Goal: Task Accomplishment & Management: Manage account settings

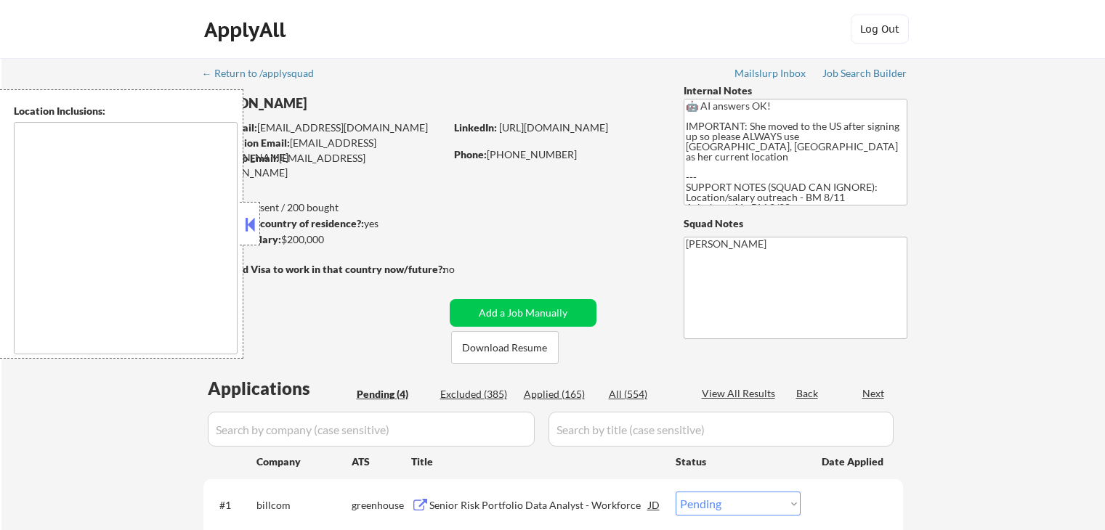
select select ""pending""
type textarea "[GEOGRAPHIC_DATA], [GEOGRAPHIC_DATA] [GEOGRAPHIC_DATA], [GEOGRAPHIC_DATA] [GEOG…"
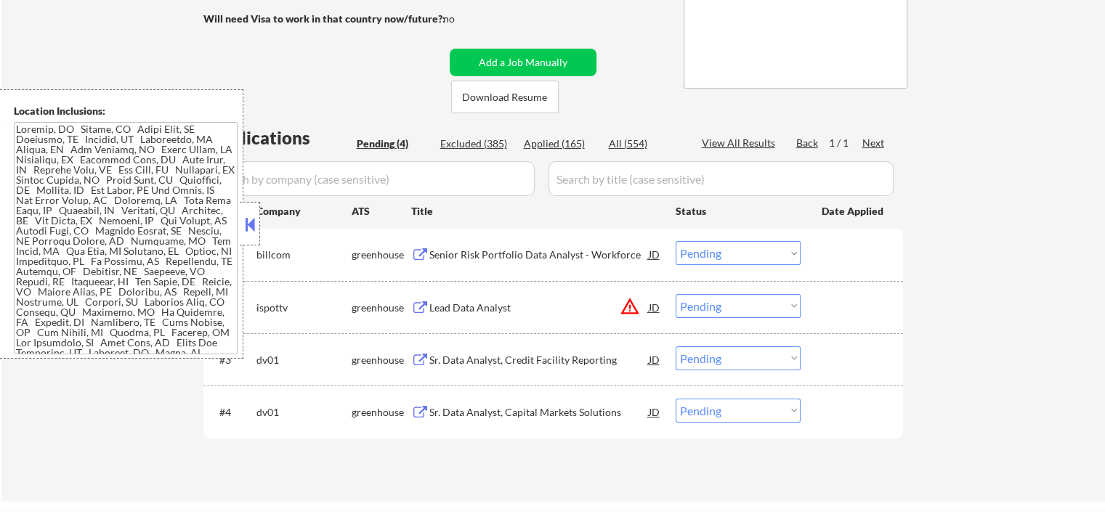
scroll to position [291, 0]
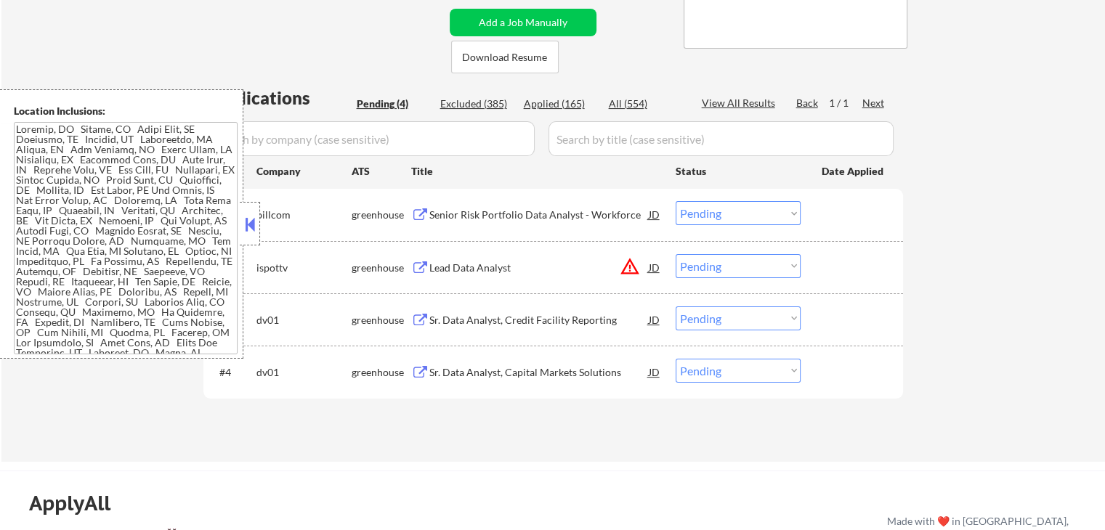
click at [425, 214] on button at bounding box center [420, 215] width 18 height 14
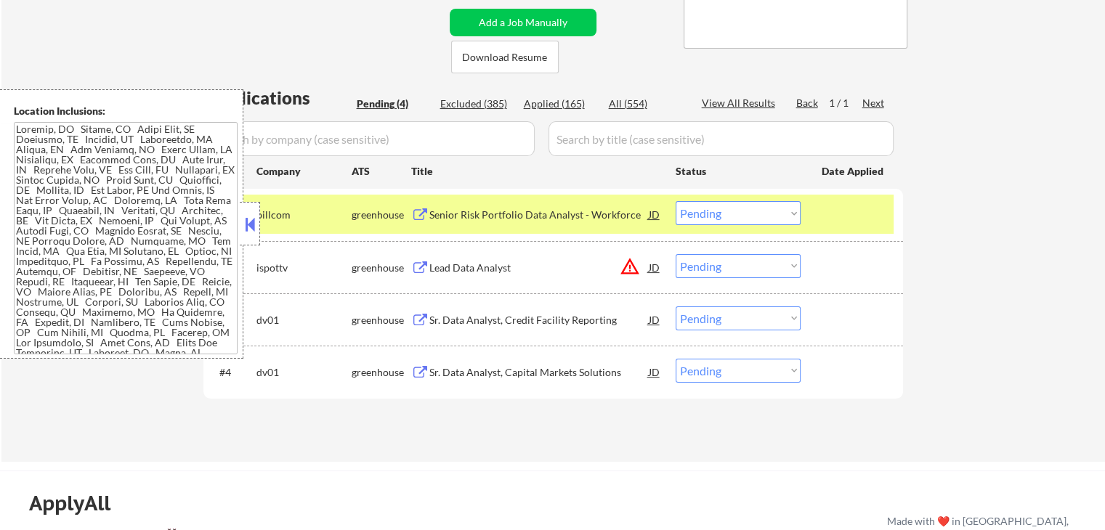
click at [446, 267] on div "Lead Data Analyst" at bounding box center [538, 268] width 219 height 15
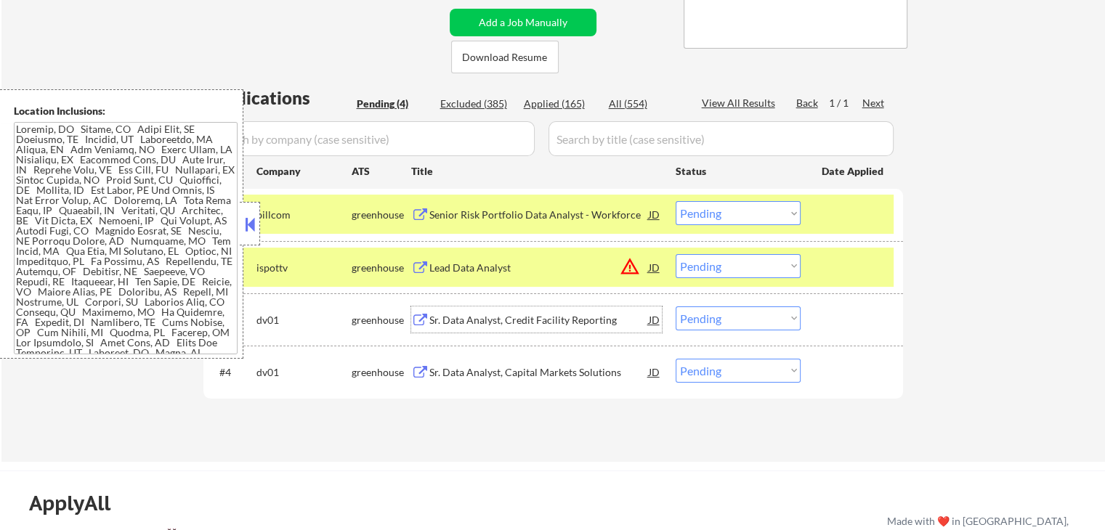
click at [452, 319] on div "Sr. Data Analyst, Credit Facility Reporting" at bounding box center [538, 320] width 219 height 15
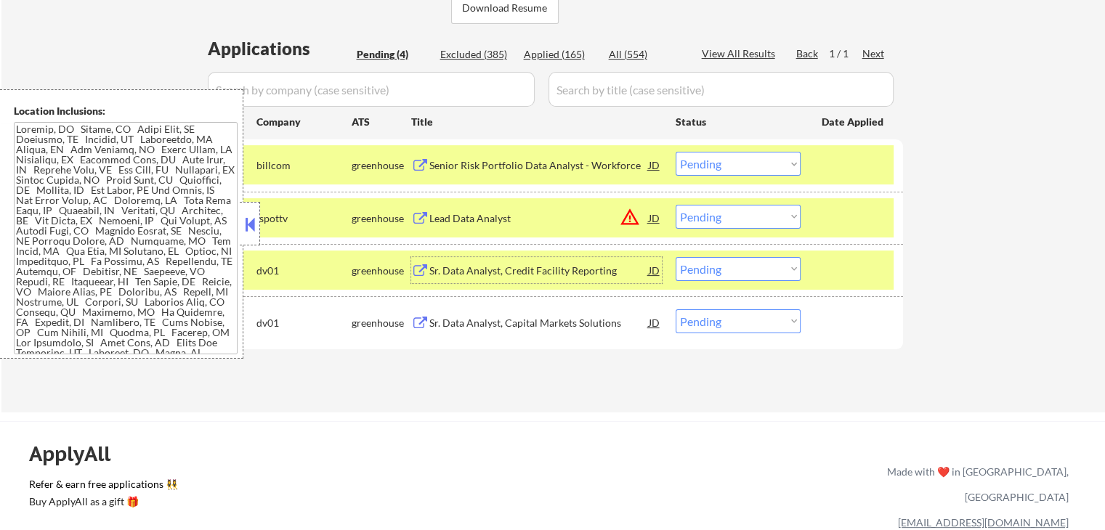
scroll to position [363, 0]
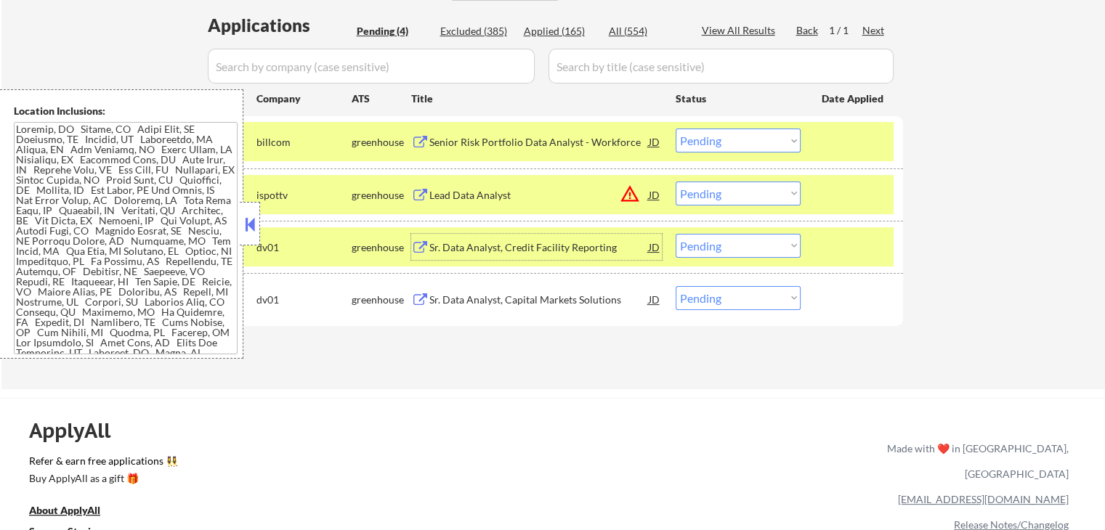
drag, startPoint x: 743, startPoint y: 137, endPoint x: 747, endPoint y: 150, distance: 12.9
click at [743, 137] on select "Choose an option... Pending Applied Excluded (Questions) Excluded (Expired) Exc…" at bounding box center [737, 141] width 125 height 24
click at [675, 129] on select "Choose an option... Pending Applied Excluded (Questions) Excluded (Expired) Exc…" at bounding box center [737, 141] width 125 height 24
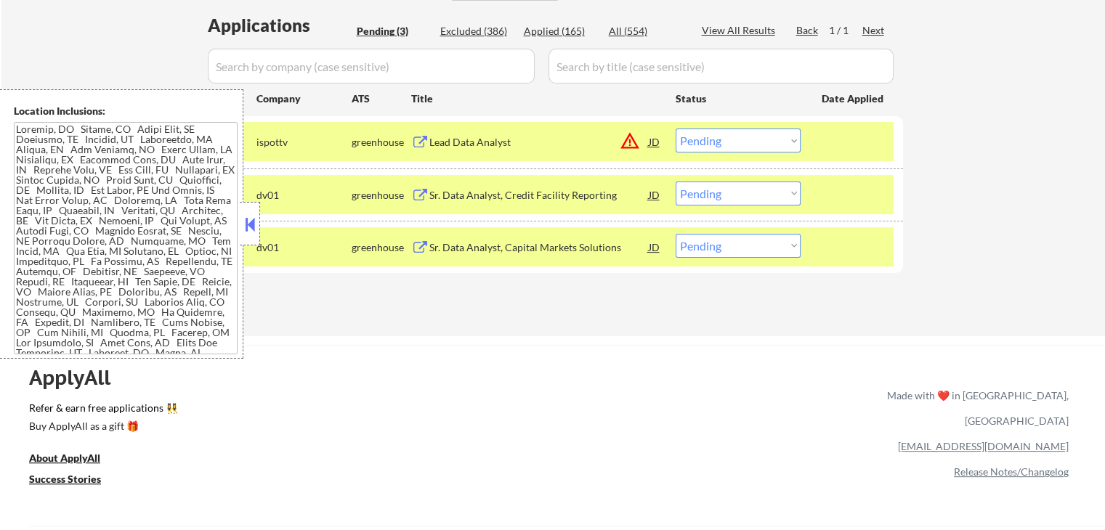
drag, startPoint x: 704, startPoint y: 141, endPoint x: 709, endPoint y: 147, distance: 8.3
click at [705, 141] on select "Choose an option... Pending Applied Excluded (Questions) Excluded (Expired) Exc…" at bounding box center [737, 141] width 125 height 24
click at [675, 129] on select "Choose an option... Pending Applied Excluded (Questions) Excluded (Expired) Exc…" at bounding box center [737, 141] width 125 height 24
select select ""pending""
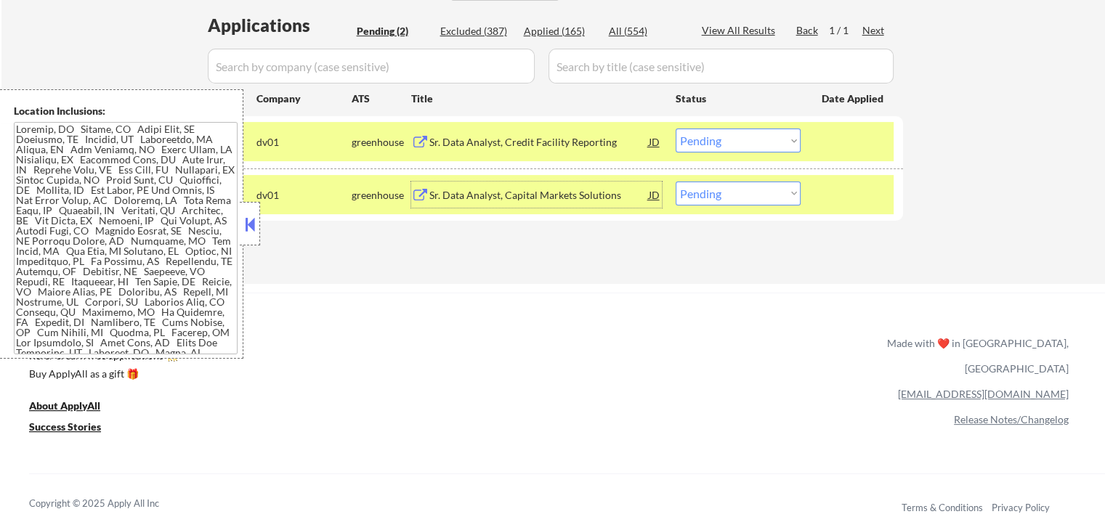
click at [572, 192] on div "Sr. Data Analyst, Capital Markets Solutions" at bounding box center [538, 195] width 219 height 15
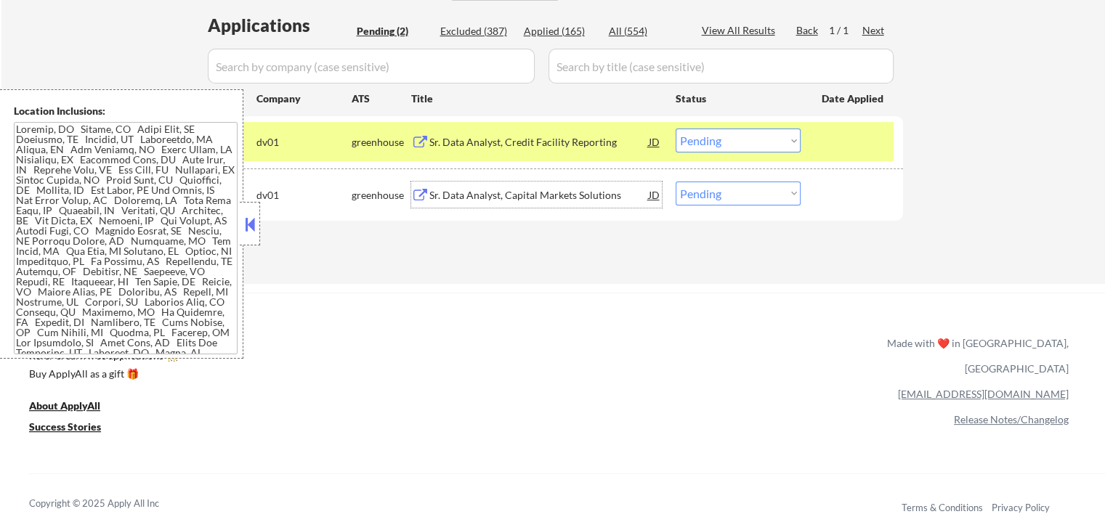
click at [716, 196] on select "Choose an option... Pending Applied Excluded (Questions) Excluded (Expired) Exc…" at bounding box center [737, 194] width 125 height 24
select select ""excluded__salary_""
click at [675, 182] on select "Choose an option... Pending Applied Excluded (Questions) Excluded (Expired) Exc…" at bounding box center [737, 194] width 125 height 24
drag, startPoint x: 739, startPoint y: 140, endPoint x: 739, endPoint y: 149, distance: 8.7
click at [739, 140] on select "Choose an option... Pending Applied Excluded (Questions) Excluded (Expired) Exc…" at bounding box center [737, 141] width 125 height 24
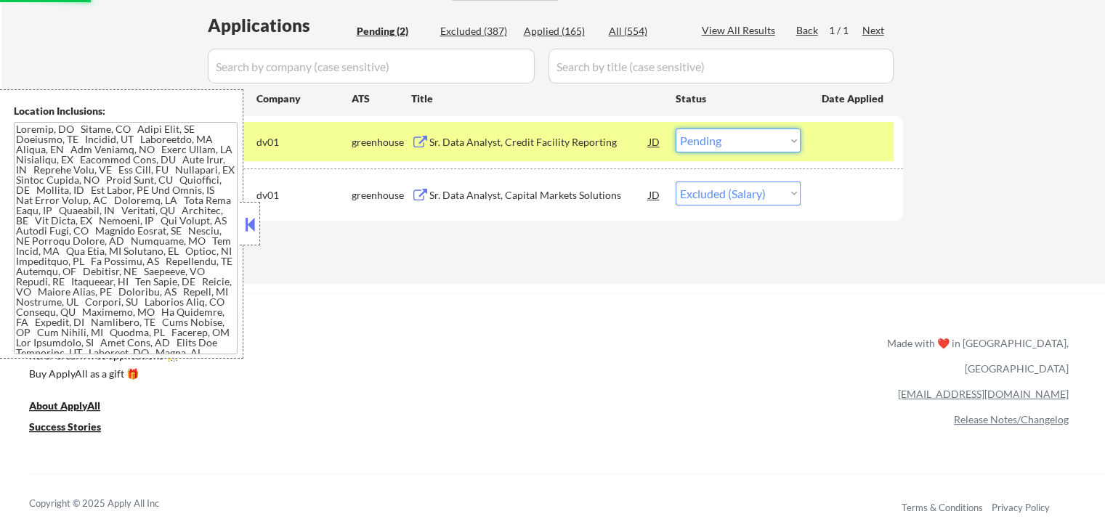
select select ""excluded__salary_""
click at [675, 129] on select "Choose an option... Pending Applied Excluded (Questions) Excluded (Expired) Exc…" at bounding box center [737, 141] width 125 height 24
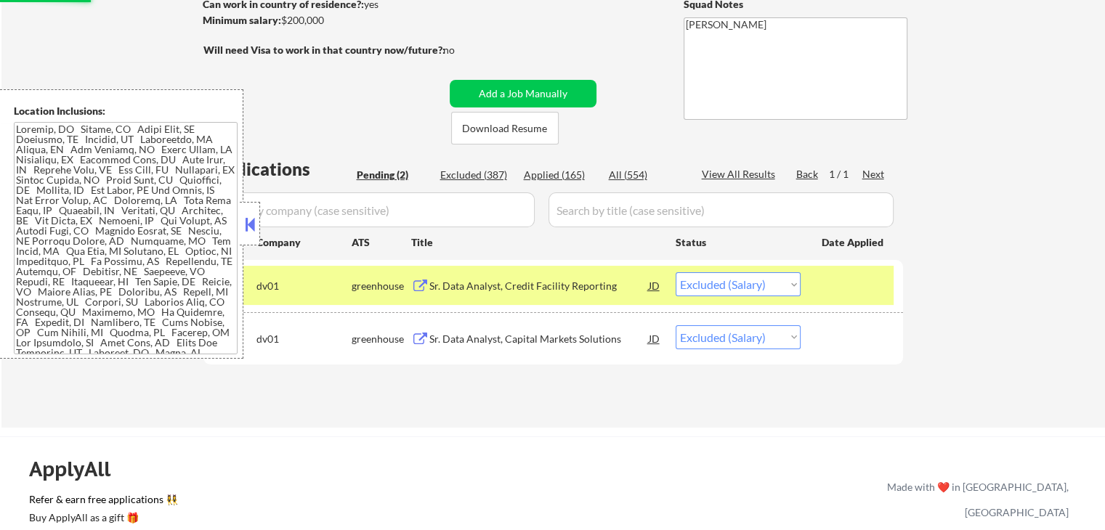
scroll to position [218, 0]
